Goal: Task Accomplishment & Management: Use online tool/utility

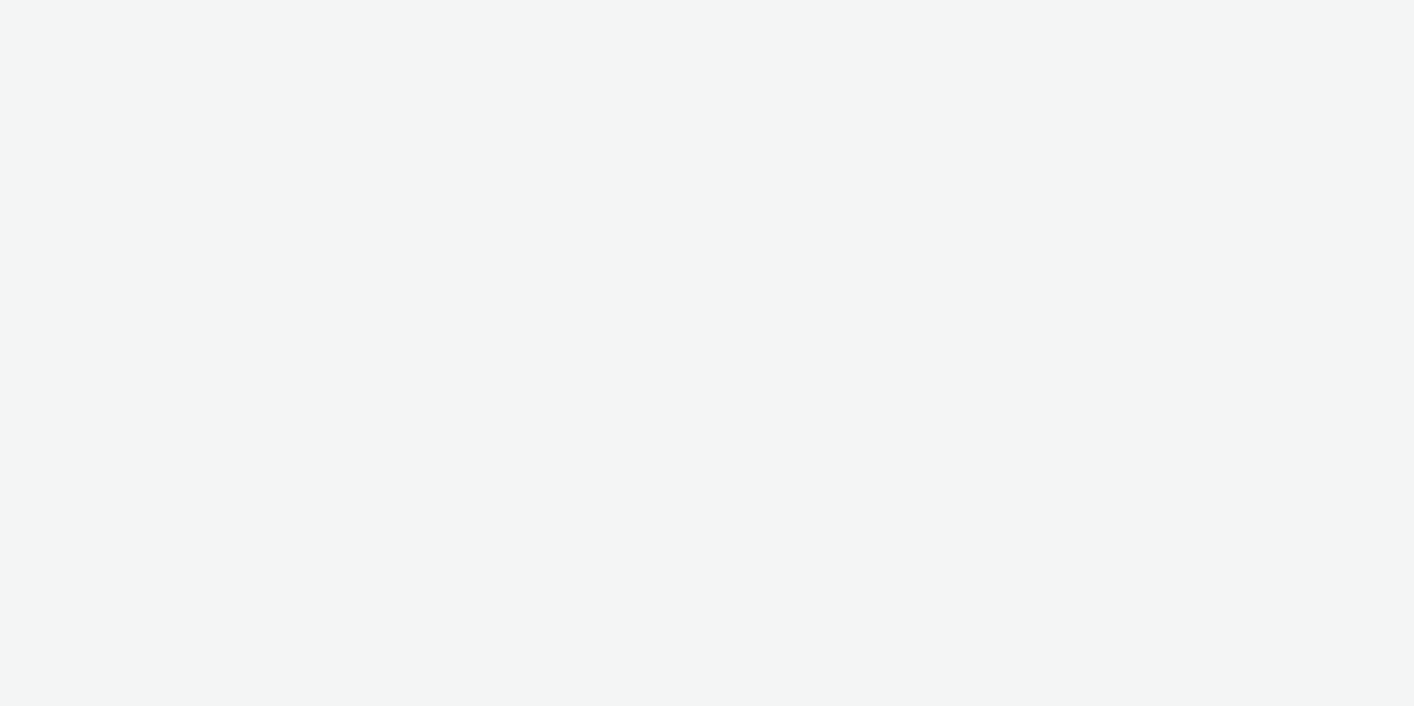
select select "fdd6df75-1d61-4035-b8b2-e303dce13929"
select select "81f8f10d-0682-4666-850e-e8b5770c7404"
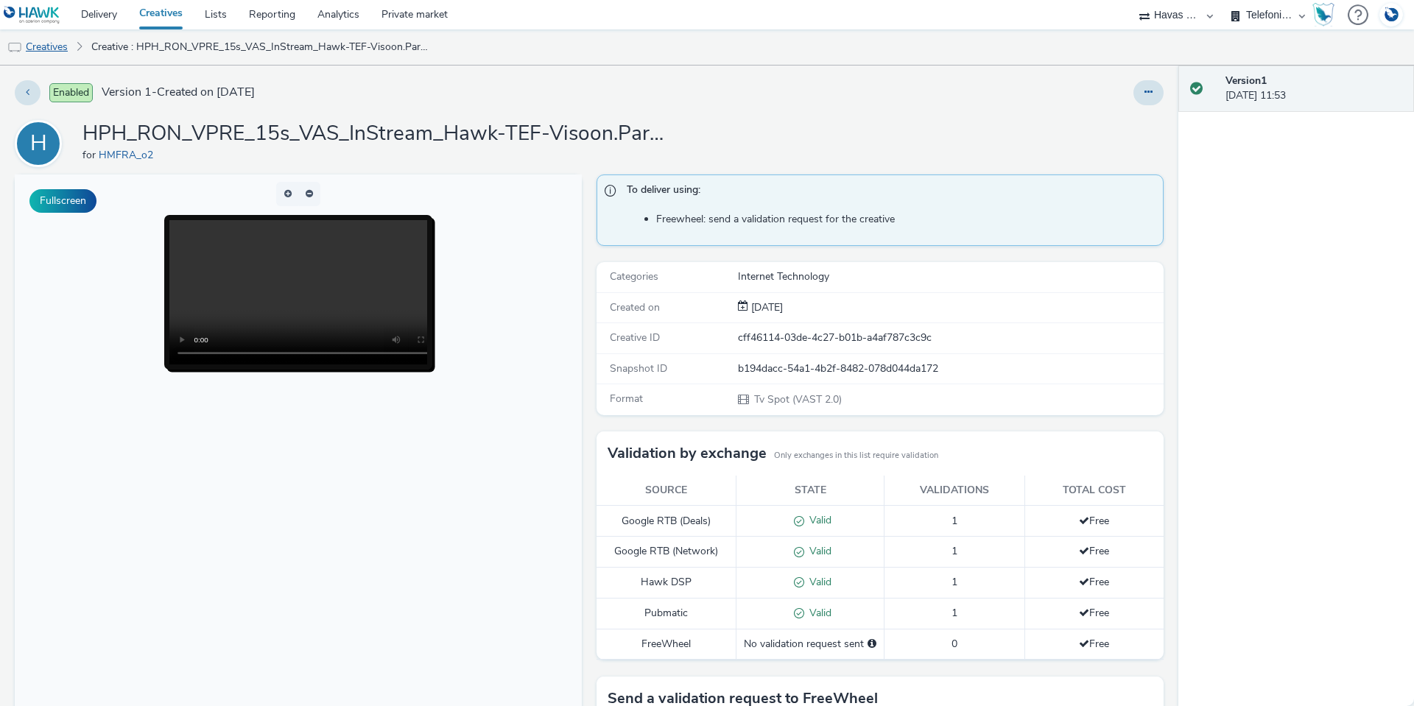
click at [40, 49] on link "Creatives" at bounding box center [37, 46] width 75 height 35
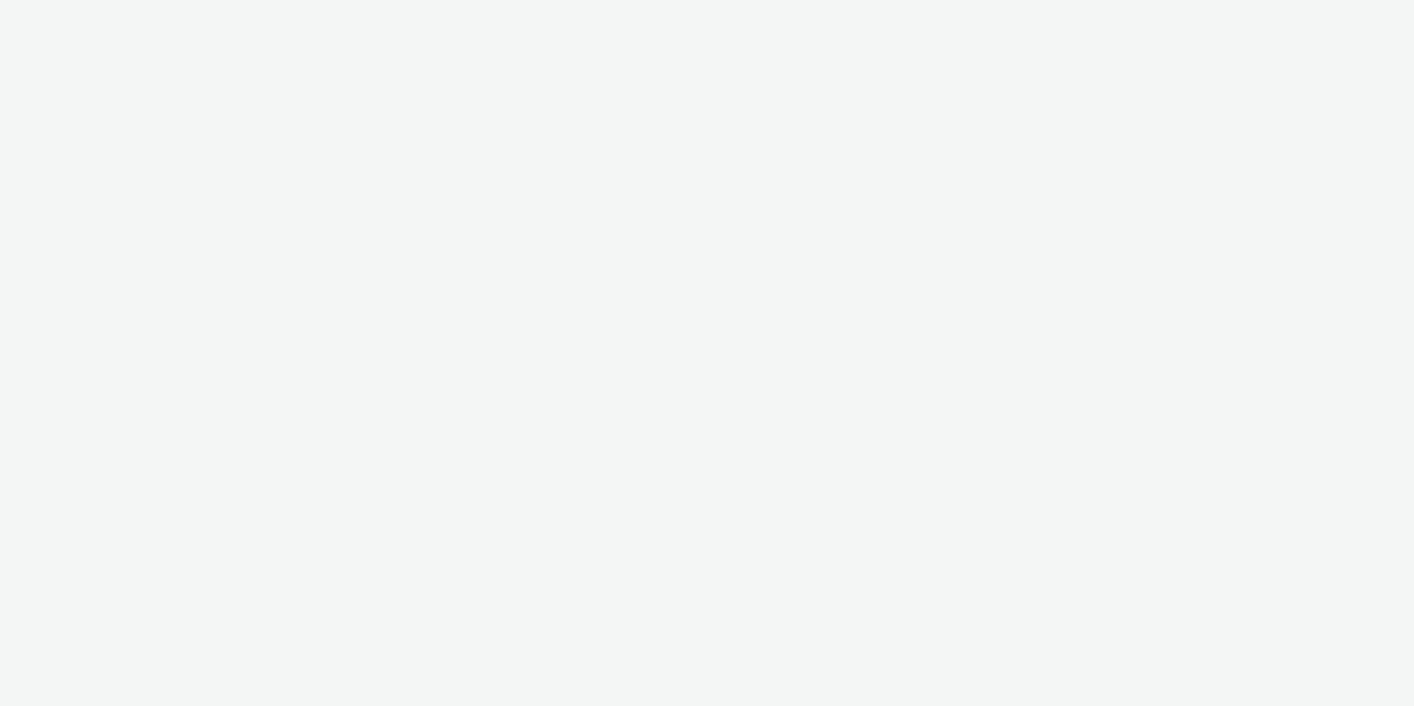
select select "fdd6df75-1d61-4035-b8b2-e303dce13929"
select select "81f8f10d-0682-4666-850e-e8b5770c7404"
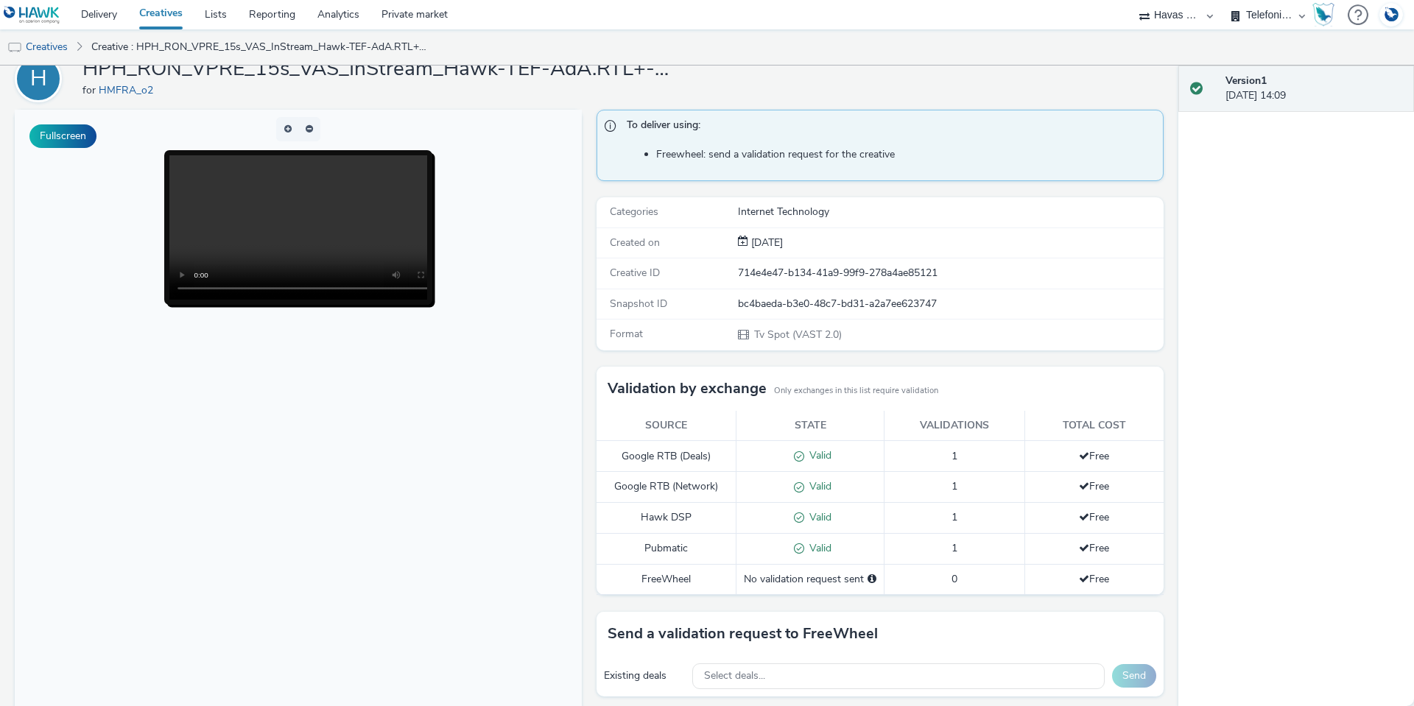
scroll to position [215, 0]
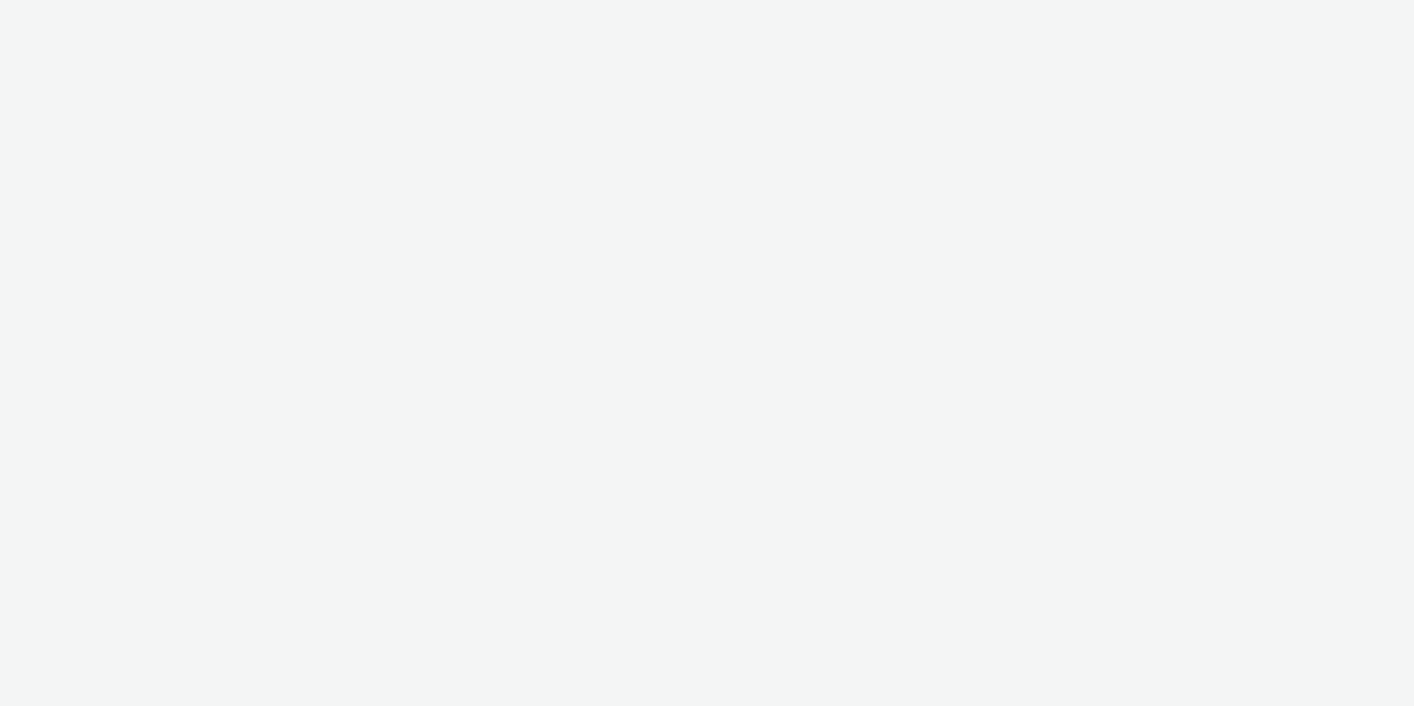
select select "fdd6df75-1d61-4035-b8b2-e303dce13929"
select select "81f8f10d-0682-4666-850e-e8b5770c7404"
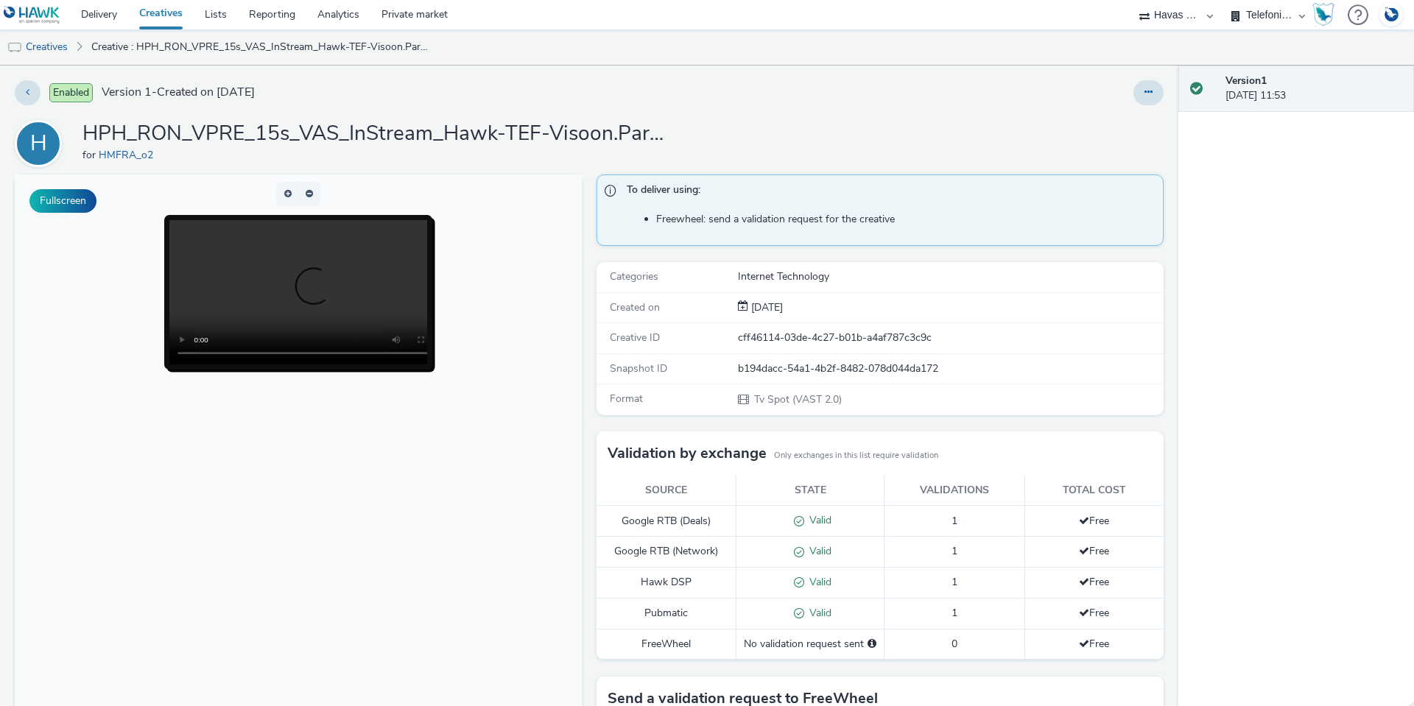
scroll to position [215, 0]
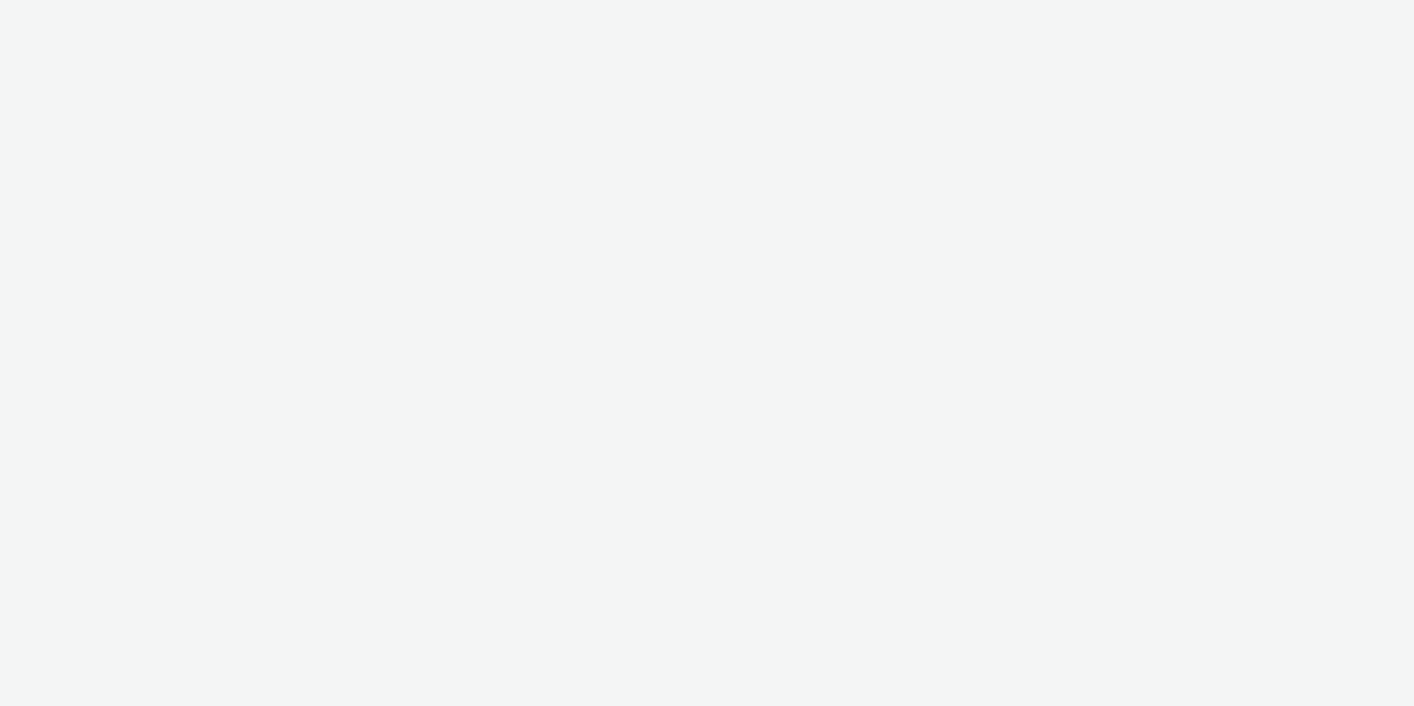
select select "fdd6df75-1d61-4035-b8b2-e303dce13929"
select select "81f8f10d-0682-4666-850e-e8b5770c7404"
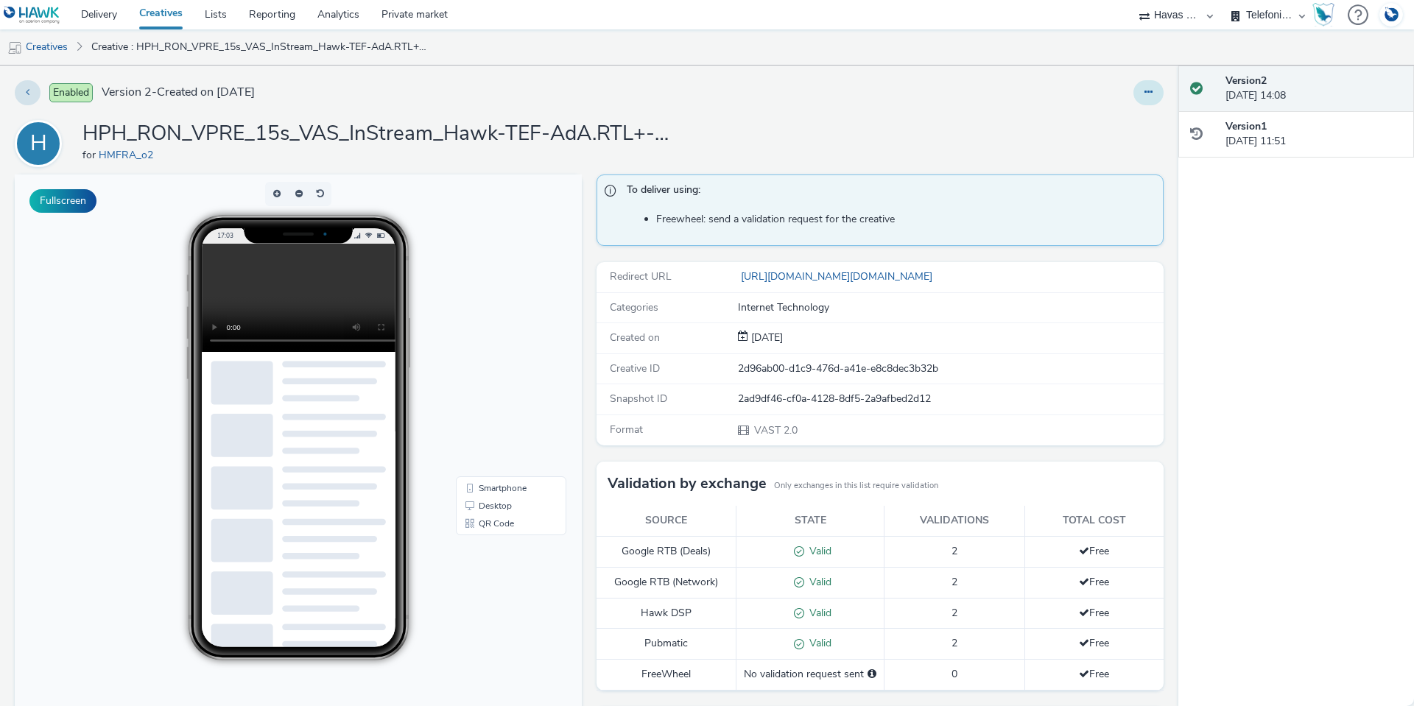
click at [1141, 85] on button at bounding box center [1149, 92] width 30 height 25
click at [1123, 122] on link "Edit" at bounding box center [1108, 122] width 110 height 29
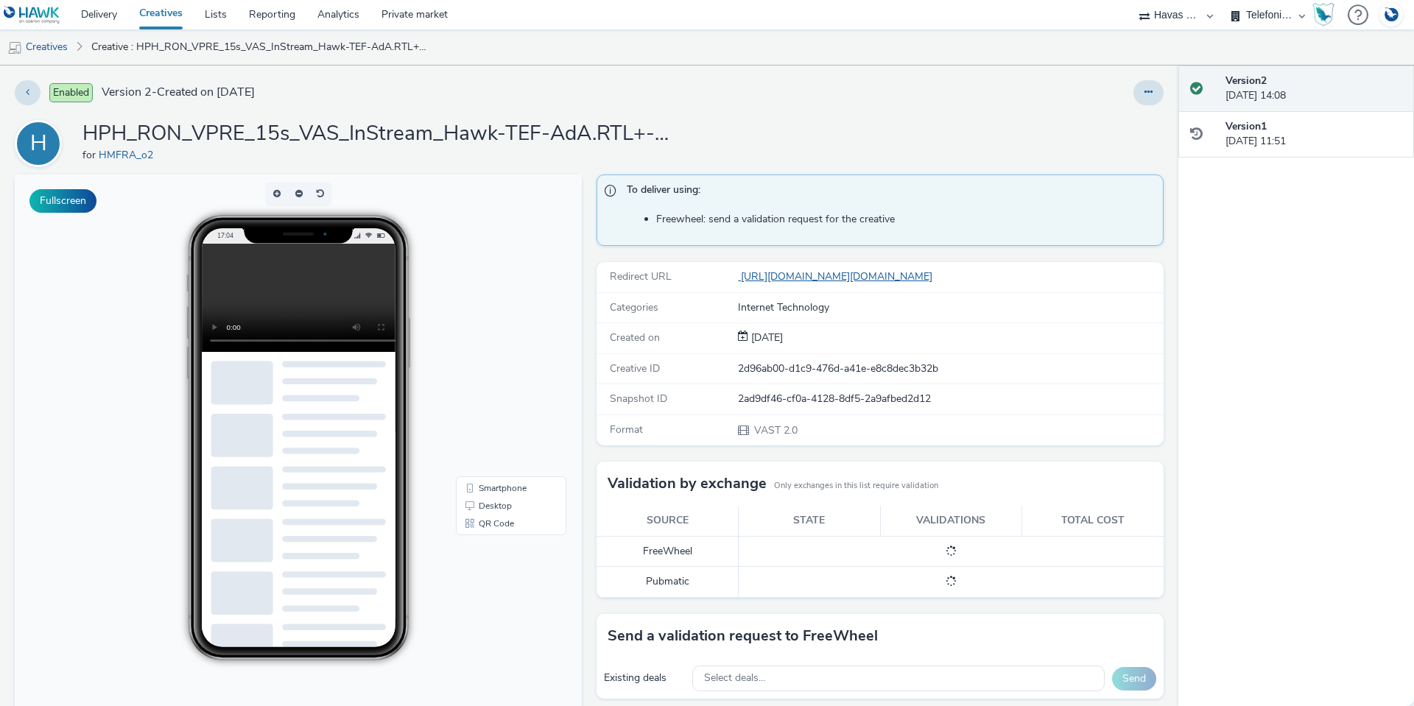
drag, startPoint x: 834, startPoint y: 269, endPoint x: 762, endPoint y: 274, distance: 72.4
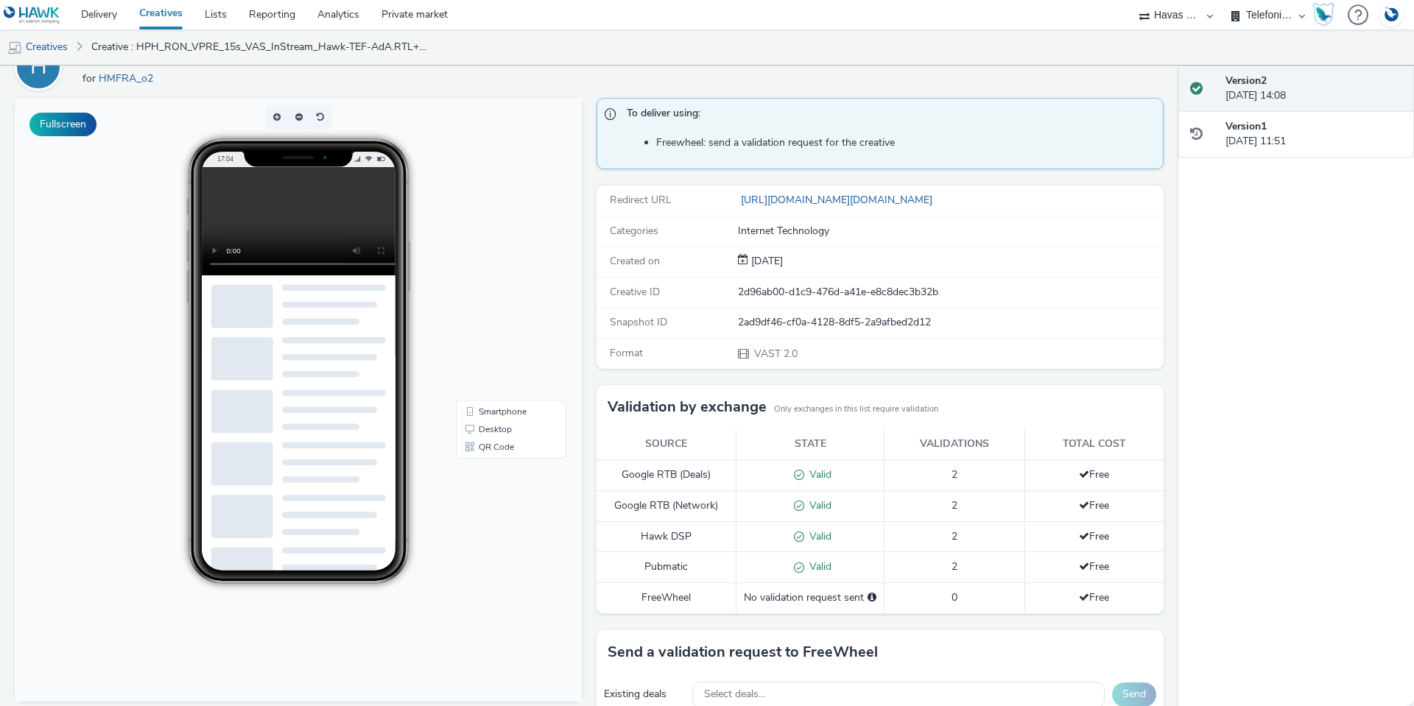
scroll to position [246, 0]
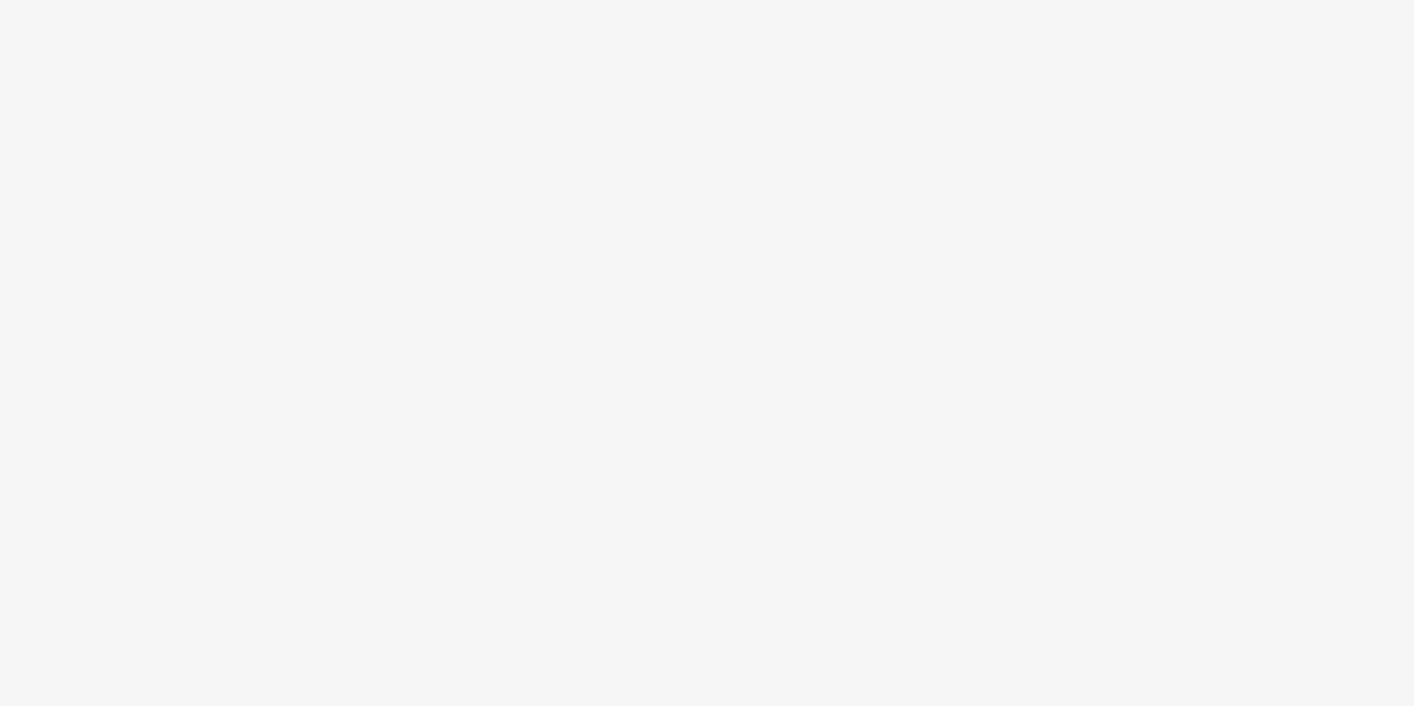
select select "fdd6df75-1d61-4035-b8b2-e303dce13929"
select select "81f8f10d-0682-4666-850e-e8b5770c7404"
